Goal: Information Seeking & Learning: Learn about a topic

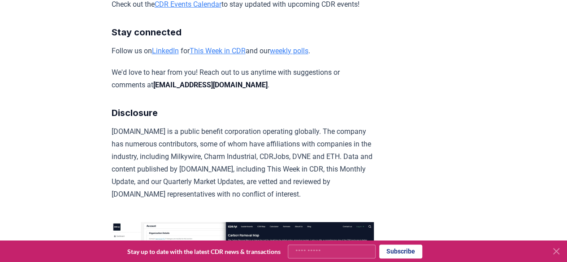
scroll to position [4810, 0]
click at [221, 56] on link "This Week in CDR" at bounding box center [218, 51] width 56 height 9
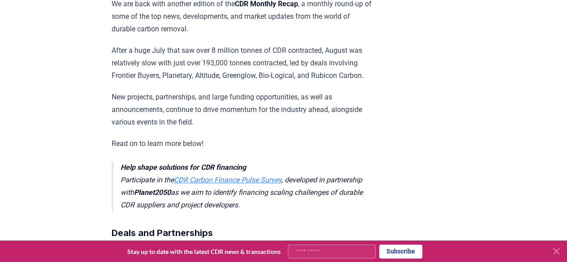
scroll to position [248, 0]
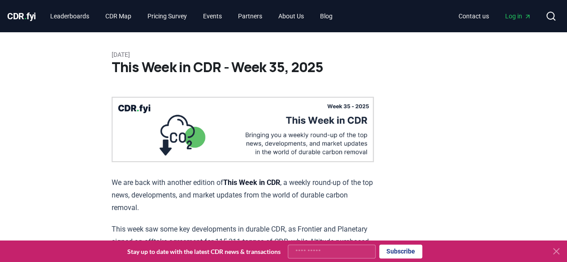
click at [345, 139] on img at bounding box center [243, 129] width 262 height 65
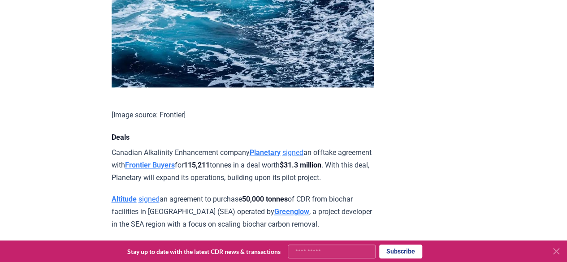
scroll to position [555, 0]
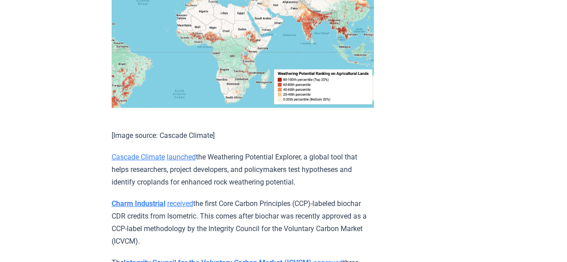
scroll to position [3037, 0]
click at [186, 154] on link "launched" at bounding box center [181, 156] width 29 height 9
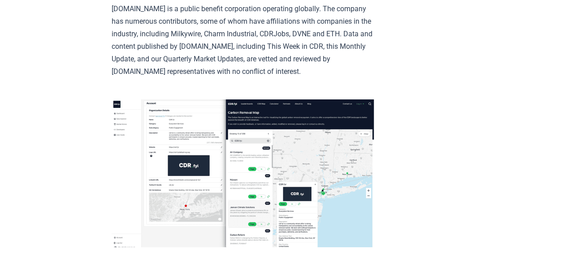
scroll to position [4934, 0]
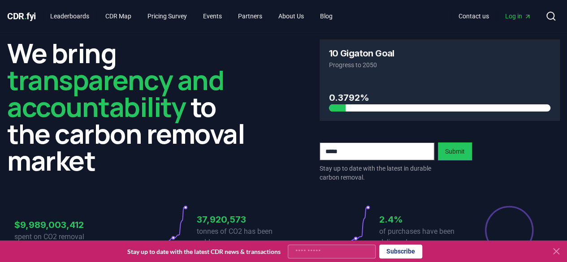
click at [364, 151] on input "email" at bounding box center [377, 152] width 115 height 18
type input "**********"
click at [449, 150] on button "Submit" at bounding box center [455, 152] width 34 height 18
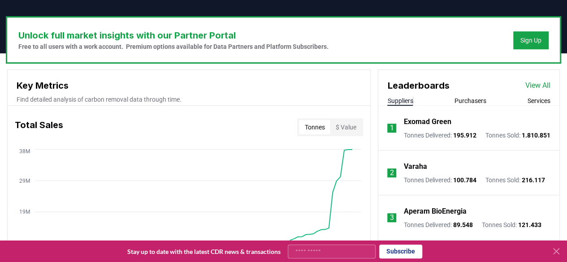
scroll to position [251, 0]
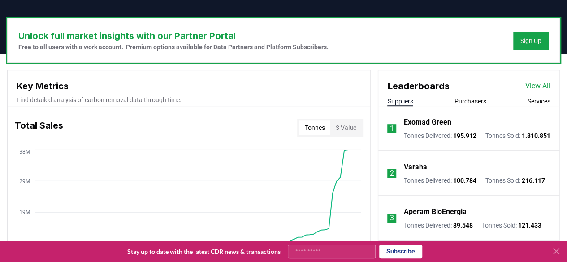
click at [556, 252] on icon at bounding box center [556, 251] width 5 height 5
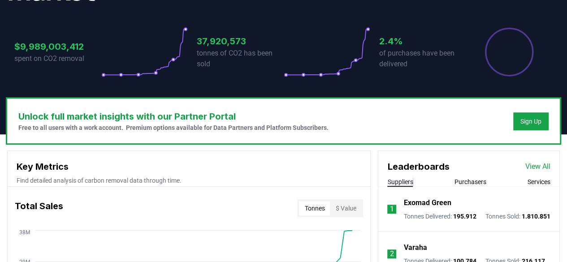
scroll to position [175, 0]
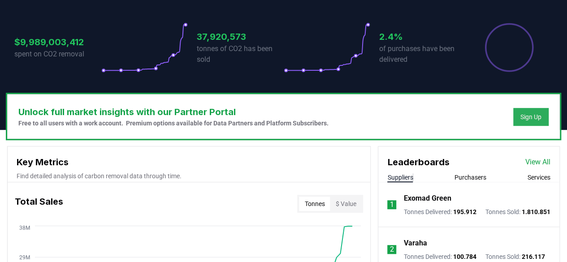
click at [529, 118] on div "Sign Up" at bounding box center [531, 117] width 21 height 9
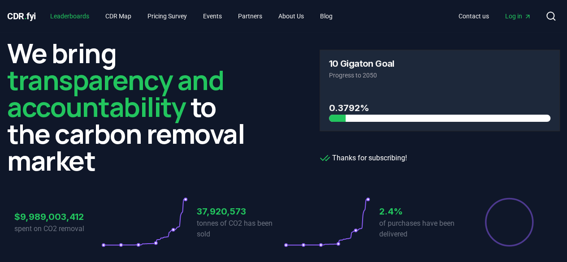
click at [73, 14] on link "Leaderboards" at bounding box center [69, 16] width 53 height 16
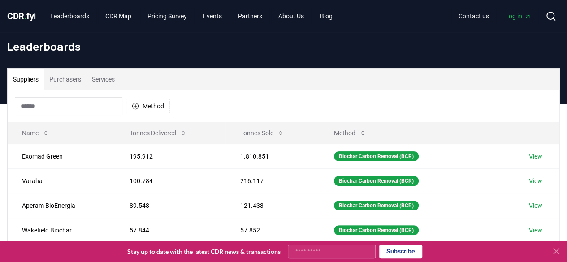
click at [25, 22] on span "." at bounding box center [25, 16] width 3 height 11
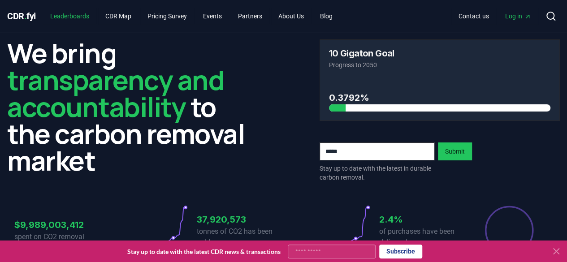
click at [86, 16] on link "Leaderboards" at bounding box center [69, 16] width 53 height 16
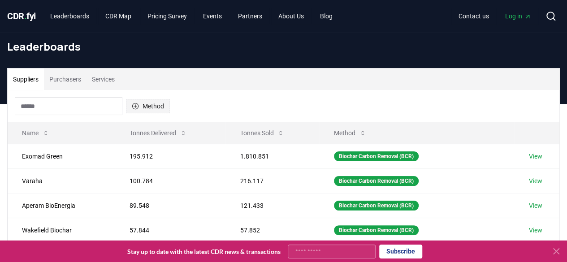
click at [144, 106] on button "Method" at bounding box center [148, 106] width 44 height 14
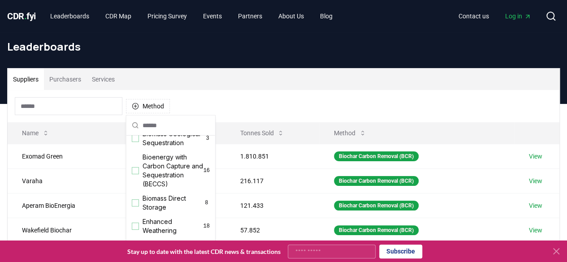
scroll to position [179, 0]
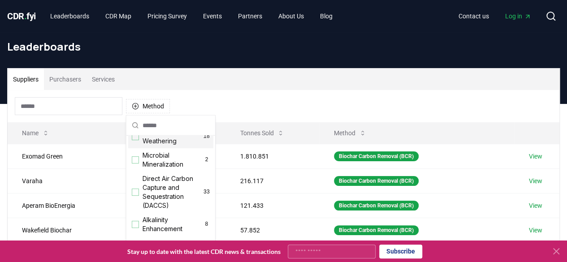
click at [152, 146] on span "Enhanced Weathering" at bounding box center [173, 137] width 61 height 18
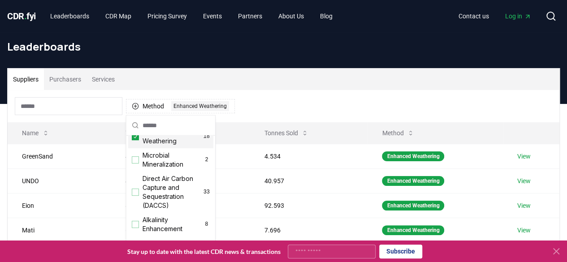
click at [277, 106] on div "Method 1 Enhanced Weathering" at bounding box center [284, 106] width 552 height 32
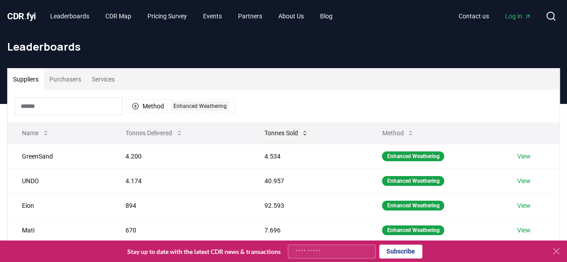
click at [291, 130] on button "Tonnes Sold" at bounding box center [286, 133] width 59 height 18
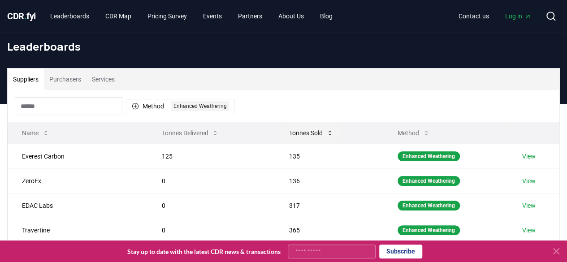
click at [299, 131] on button "Tonnes Sold" at bounding box center [311, 133] width 59 height 18
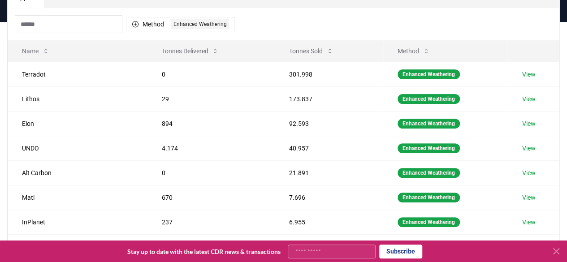
scroll to position [90, 0]
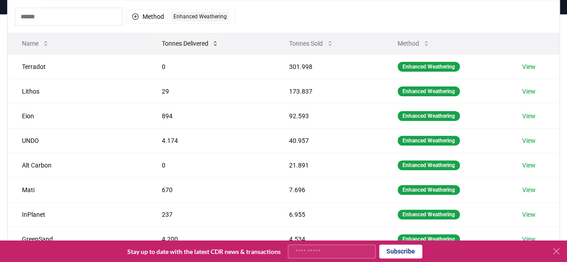
click at [207, 43] on button "Tonnes Delivered" at bounding box center [190, 44] width 72 height 18
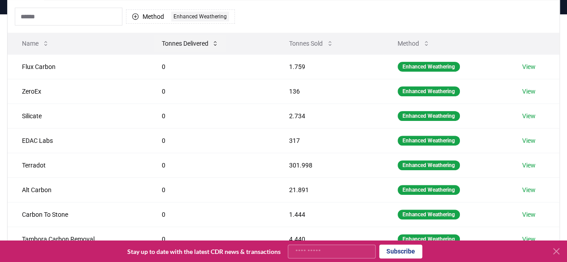
click at [207, 43] on button "Tonnes Delivered" at bounding box center [190, 44] width 72 height 18
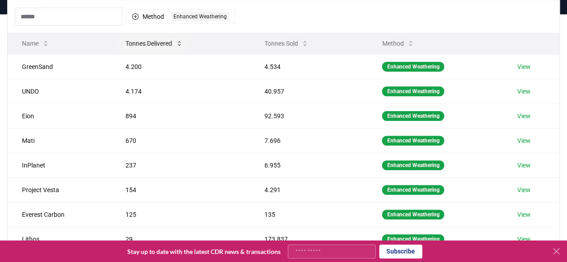
click at [160, 40] on button "Tonnes Delivered" at bounding box center [154, 44] width 72 height 18
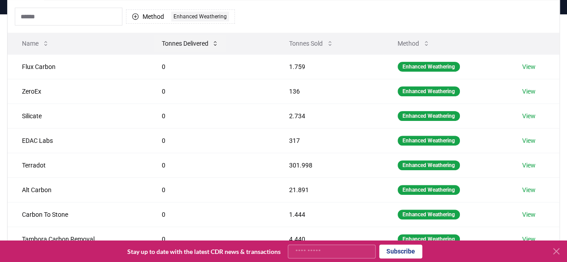
click at [189, 43] on button "Tonnes Delivered" at bounding box center [190, 44] width 72 height 18
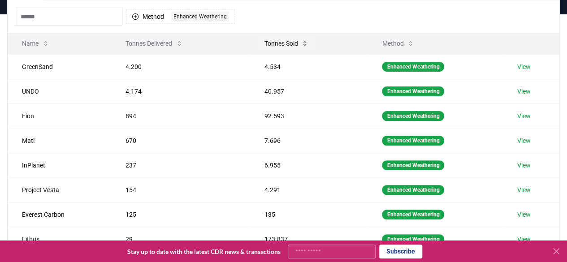
click at [286, 41] on button "Tonnes Sold" at bounding box center [286, 44] width 59 height 18
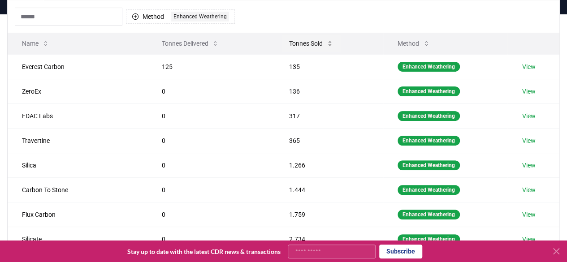
click at [305, 38] on button "Tonnes Sold" at bounding box center [311, 44] width 59 height 18
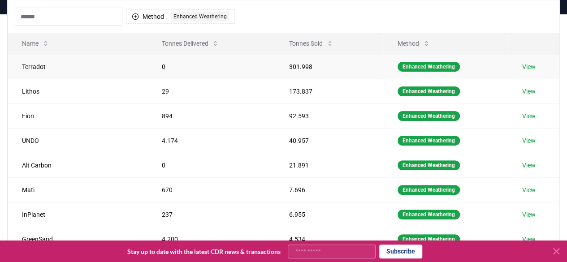
click at [525, 67] on link "View" at bounding box center [528, 66] width 13 height 9
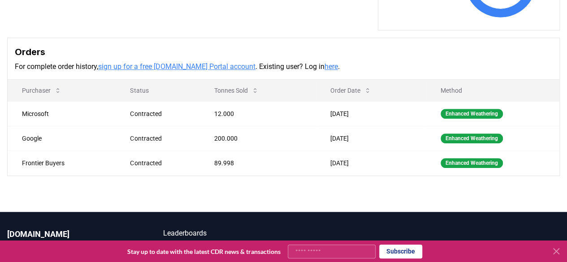
scroll to position [269, 0]
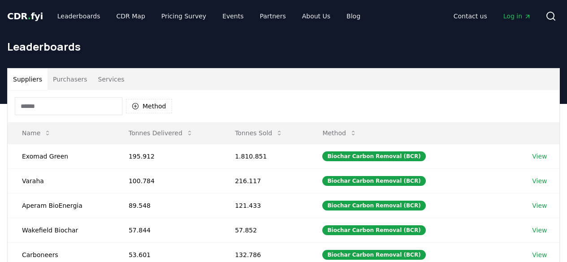
scroll to position [90, 0]
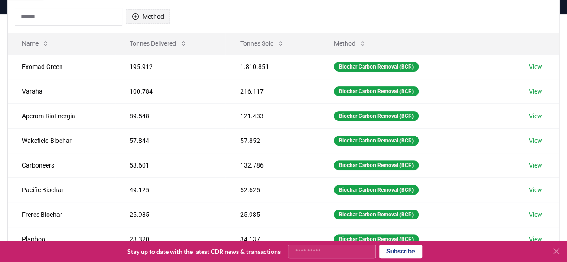
click at [143, 18] on button "Method" at bounding box center [148, 16] width 44 height 14
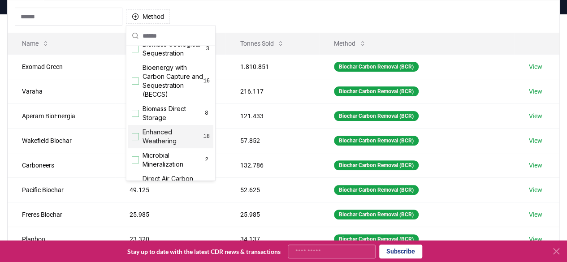
click at [161, 145] on span "Enhanced Weathering" at bounding box center [173, 137] width 61 height 18
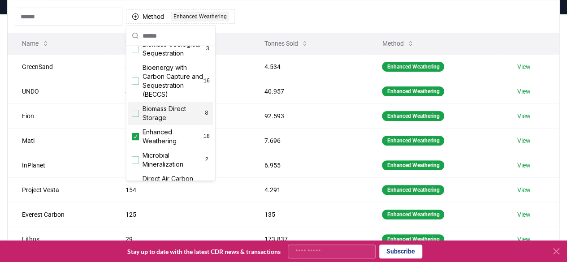
click at [271, 45] on button "Tonnes Sold" at bounding box center [286, 44] width 59 height 18
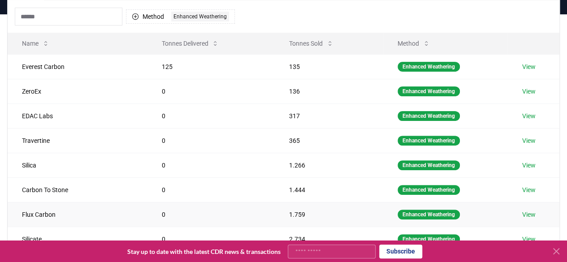
click at [524, 213] on link "View" at bounding box center [528, 214] width 13 height 9
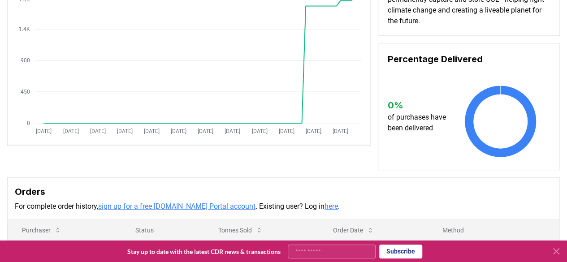
scroll to position [269, 0]
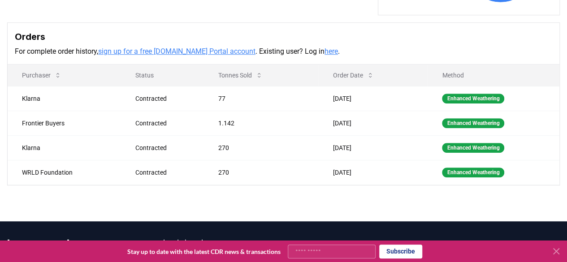
click at [264, 53] on p "For complete order history, sign up for a free CDR.fyi Portal account . Existin…" at bounding box center [284, 51] width 538 height 11
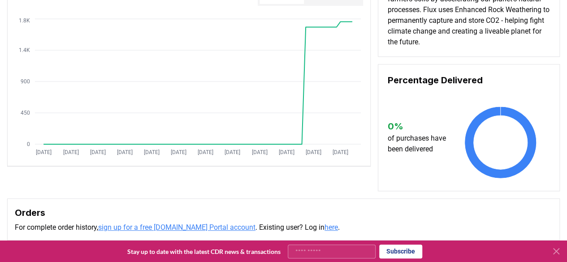
scroll to position [0, 0]
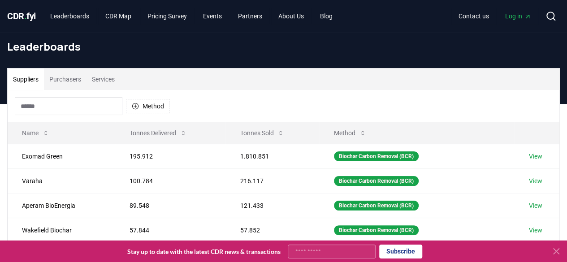
click at [80, 77] on button "Purchasers" at bounding box center [65, 80] width 43 height 22
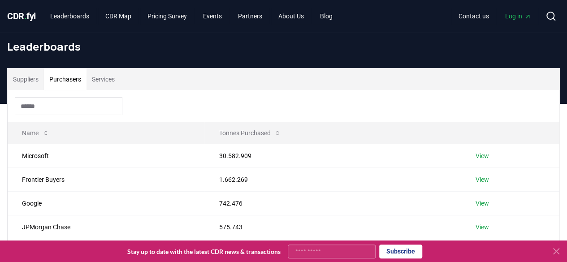
scroll to position [90, 0]
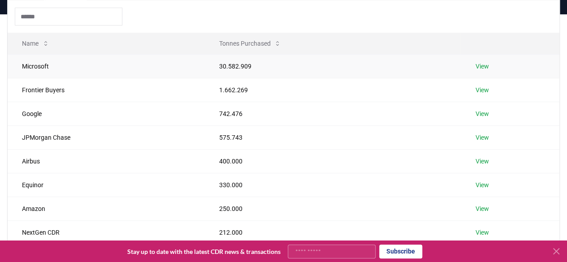
click at [479, 65] on link "View" at bounding box center [481, 66] width 13 height 9
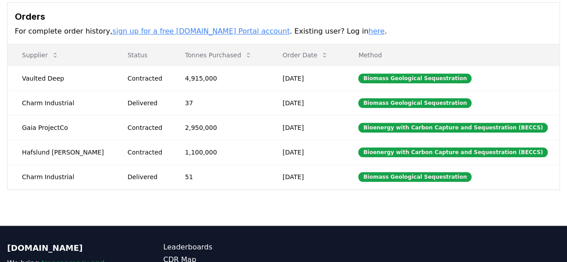
scroll to position [269, 0]
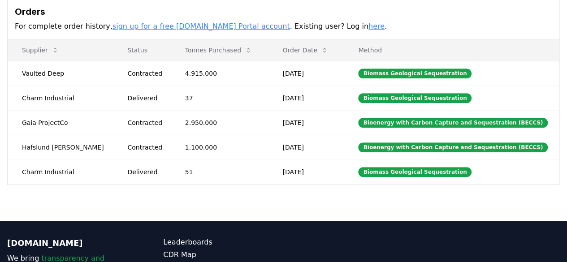
click at [194, 50] on button "Tonnes Purchased" at bounding box center [218, 50] width 81 height 18
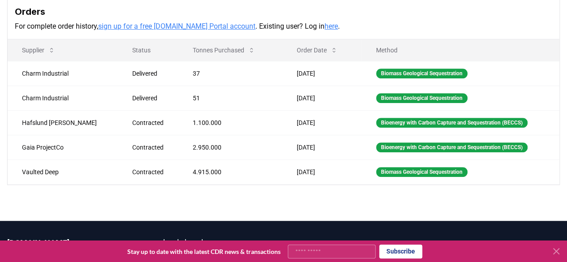
click at [194, 50] on button "Tonnes Purchased" at bounding box center [224, 50] width 77 height 18
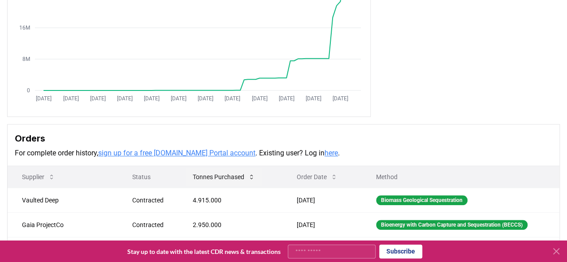
scroll to position [0, 0]
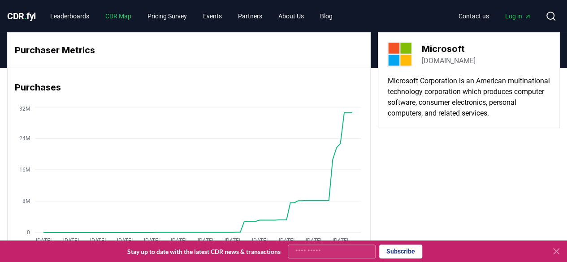
click at [122, 14] on link "CDR Map" at bounding box center [118, 16] width 40 height 16
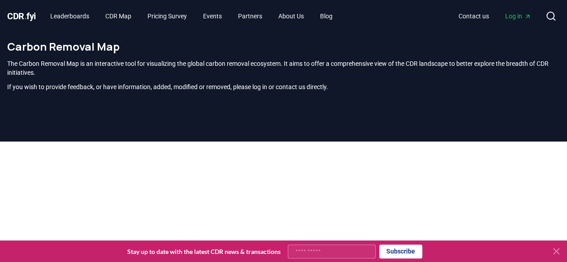
scroll to position [273, 0]
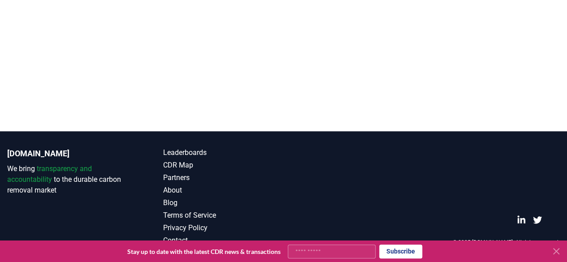
click at [553, 250] on icon at bounding box center [556, 251] width 11 height 11
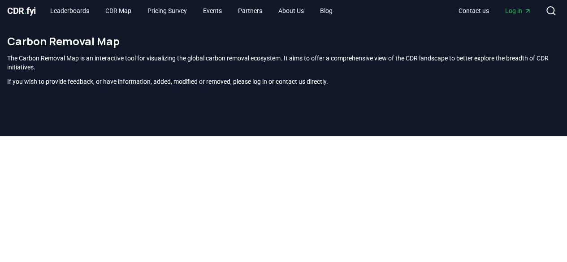
scroll to position [0, 0]
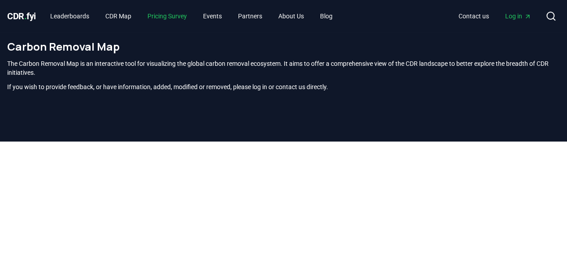
click at [172, 17] on link "Pricing Survey" at bounding box center [167, 16] width 54 height 16
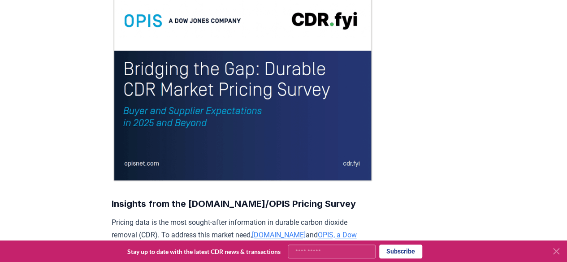
scroll to position [179, 0]
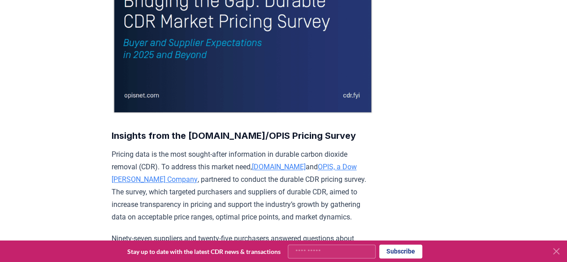
click at [165, 52] on img at bounding box center [243, 15] width 262 height 197
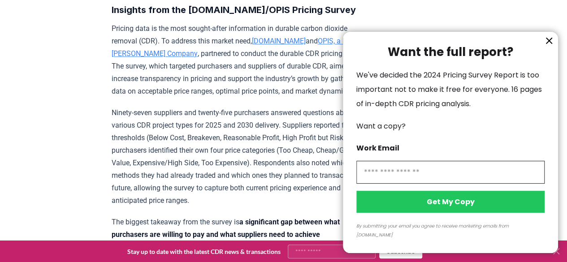
scroll to position [359, 0]
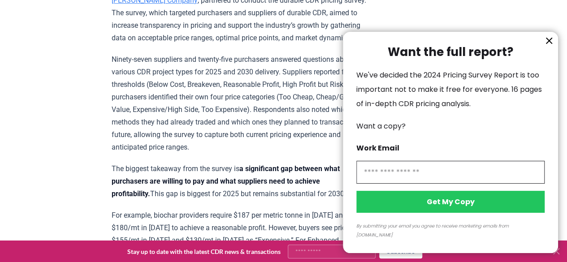
click at [543, 48] on button "information" at bounding box center [549, 40] width 13 height 13
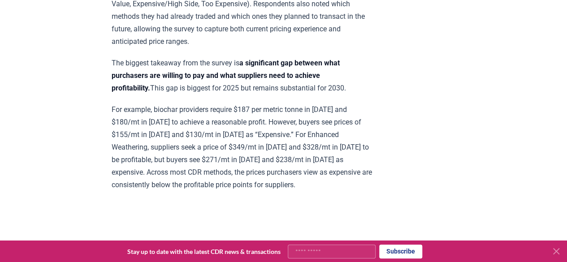
scroll to position [448, 0]
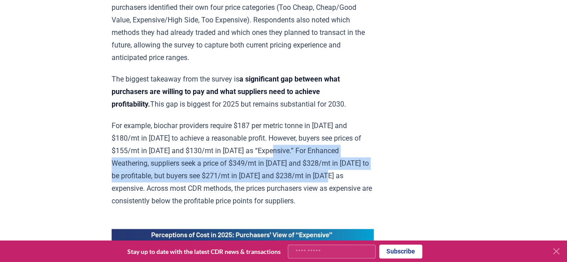
drag, startPoint x: 287, startPoint y: 149, endPoint x: 145, endPoint y: 189, distance: 147.1
click at [145, 189] on p "For example, biochar providers require $187 per metric tonne in [DATE] and $180…" at bounding box center [243, 164] width 262 height 88
copy p "For Enhanced Weathering, suppliers seek a price of $349/mt in 2025 and $328/mt …"
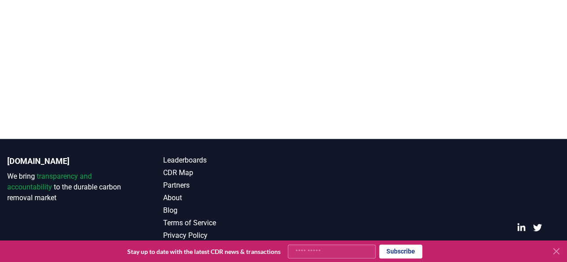
scroll to position [2043, 0]
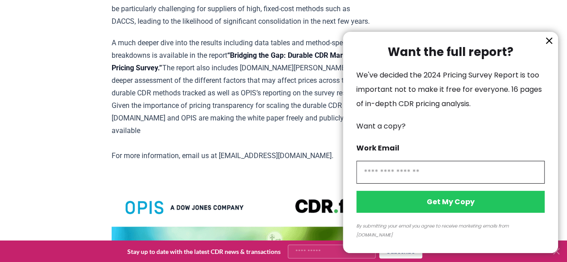
scroll to position [1642, 0]
click at [400, 184] on input "information" at bounding box center [450, 172] width 188 height 23
type input "**********"
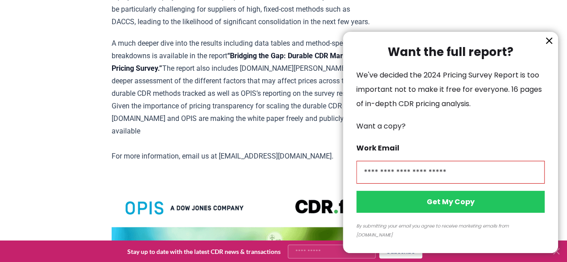
click at [411, 213] on button "Get My Copy" at bounding box center [450, 202] width 188 height 22
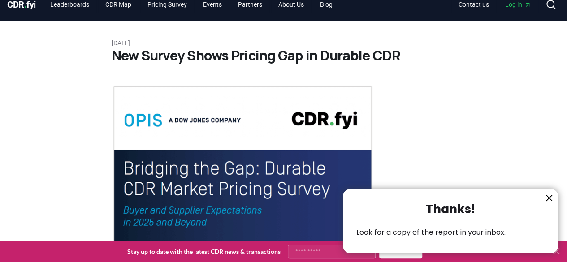
scroll to position [0, 0]
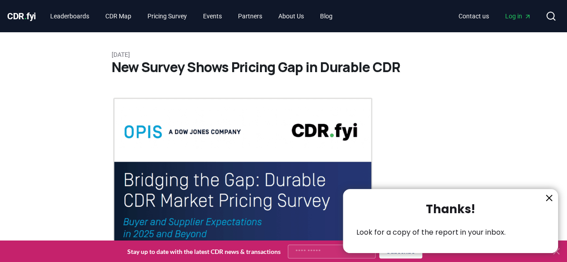
click at [218, 16] on div at bounding box center [283, 131] width 567 height 262
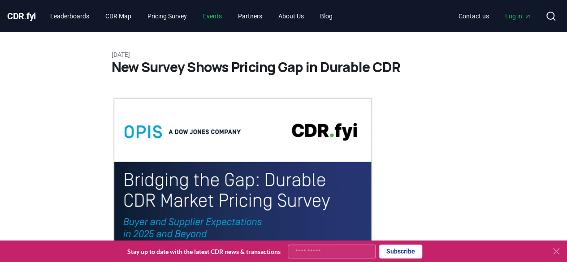
click at [223, 15] on link "Events" at bounding box center [212, 16] width 33 height 16
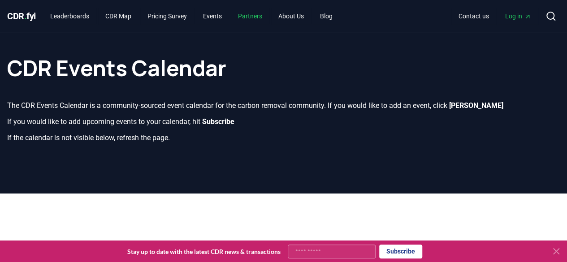
click at [261, 18] on link "Partners" at bounding box center [250, 16] width 39 height 16
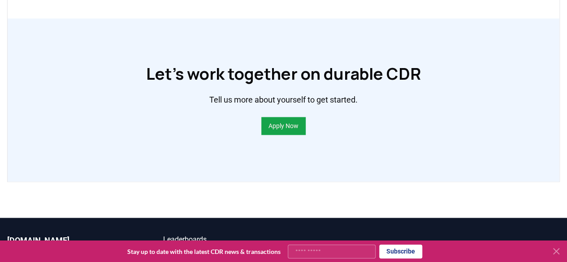
scroll to position [664, 0]
